Goal: Navigation & Orientation: Understand site structure

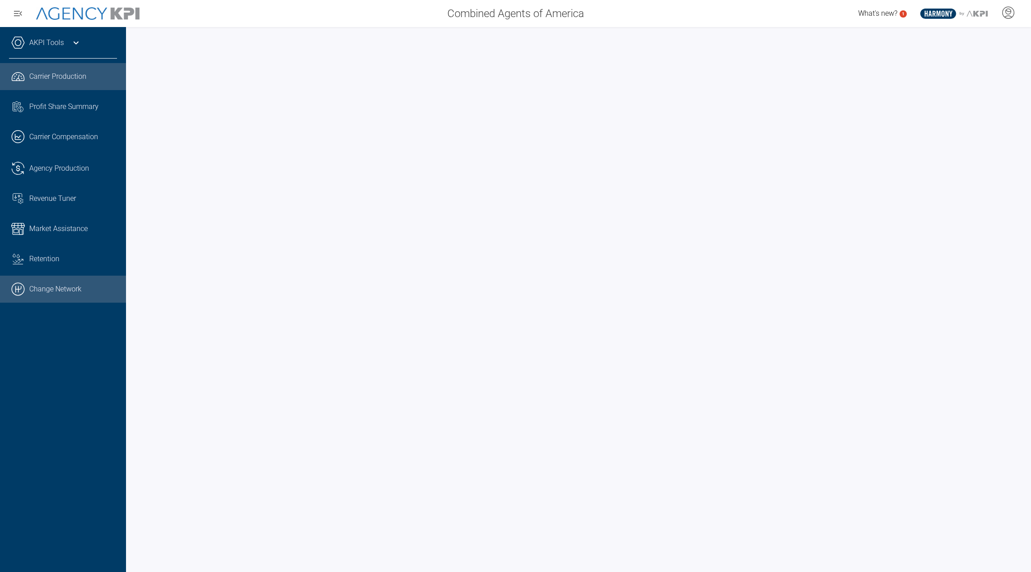
click at [71, 300] on link ".cls-1{fill:none;stroke:#000;stroke-linecap:round;stroke-linejoin:round;stroke-…" at bounding box center [63, 288] width 126 height 27
click at [51, 170] on span "Agency Production" at bounding box center [59, 168] width 60 height 11
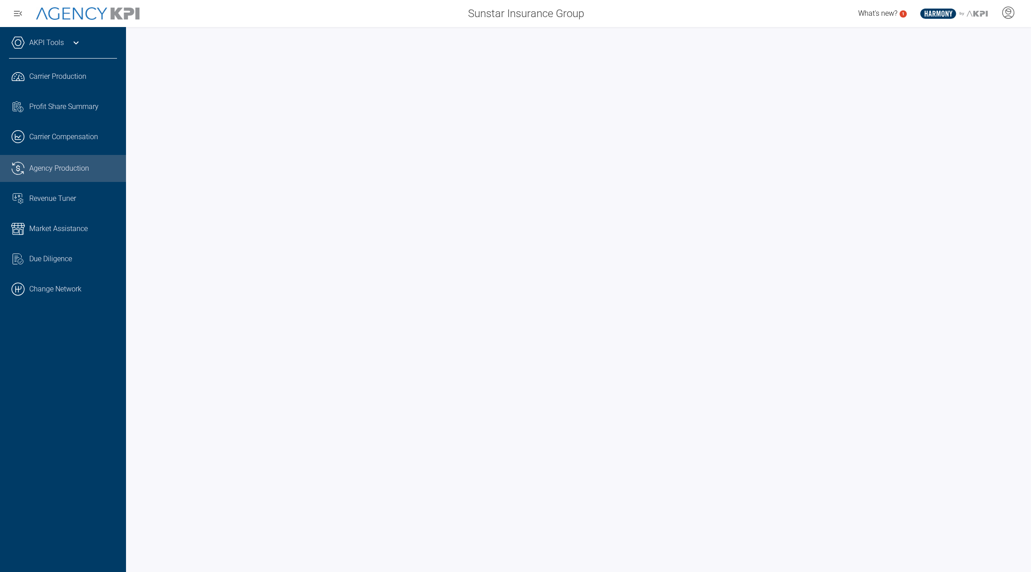
click at [19, 58] on div "AKPI Tools AMS Data Upload Carrier Mapping Core Production Data Upload Agency C…" at bounding box center [63, 47] width 108 height 23
click at [28, 52] on div "AKPI Tools" at bounding box center [63, 47] width 108 height 23
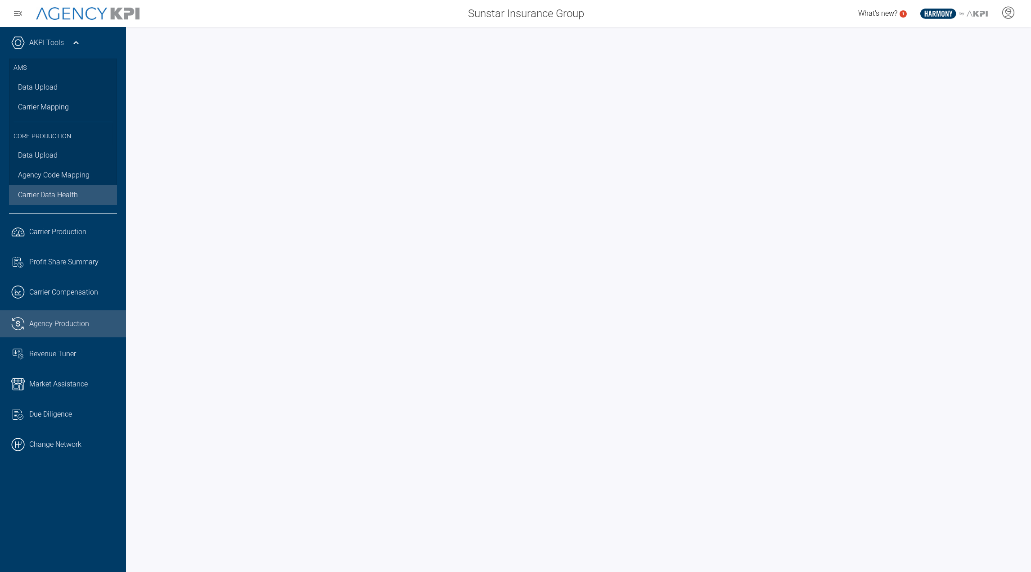
click at [41, 189] on span "Carrier Data Health" at bounding box center [48, 194] width 60 height 11
click at [33, 320] on span "Agency Production" at bounding box center [59, 323] width 60 height 11
click at [64, 283] on link ".cls-1{fill:none;stroke:#221f20;stroke-linecap:round;stroke-linejoin:round;stro…" at bounding box center [63, 292] width 126 height 27
